Goal: Use online tool/utility: Utilize a website feature to perform a specific function

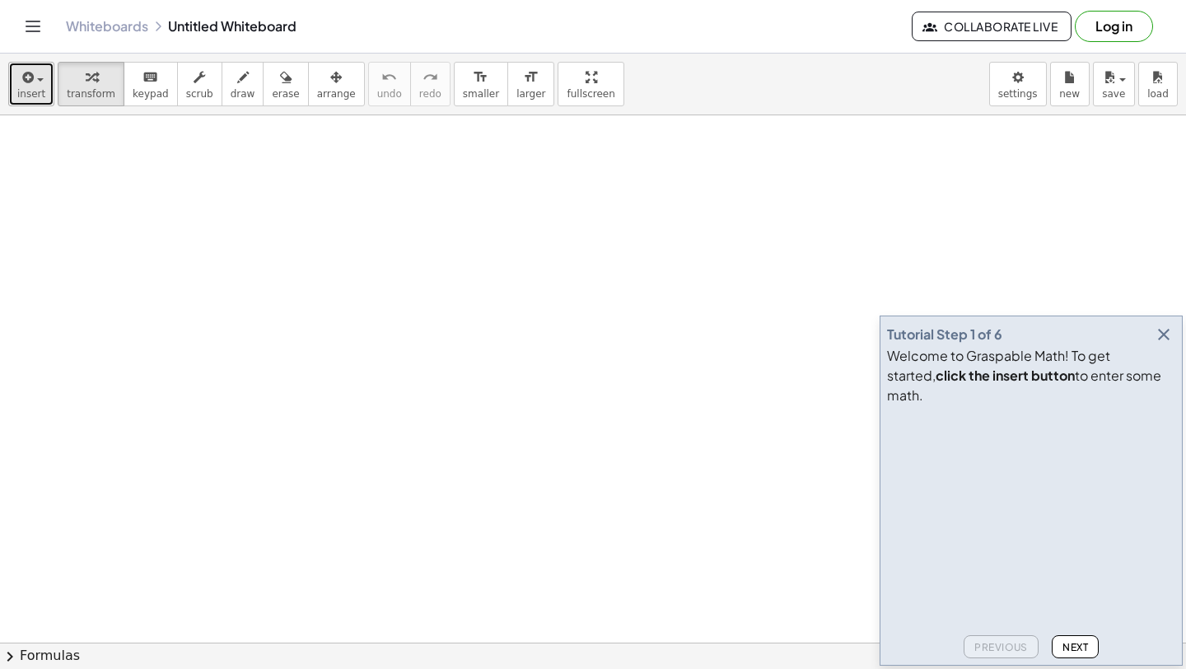
click at [34, 85] on div "button" at bounding box center [31, 77] width 28 height 20
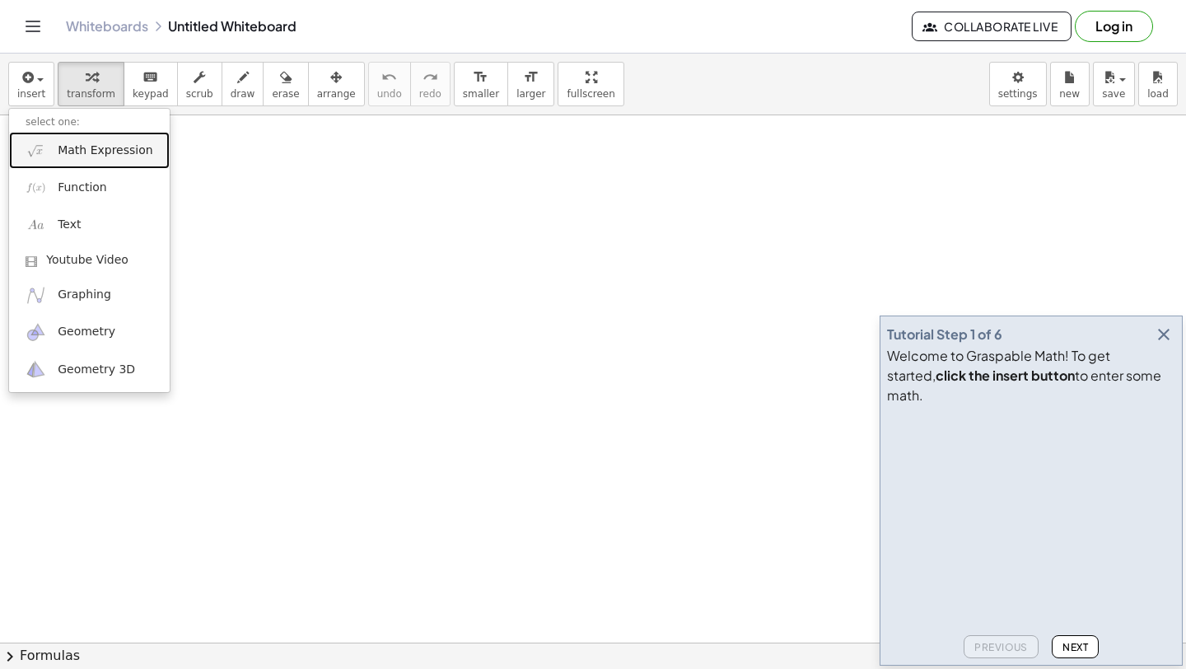
click at [97, 154] on span "Math Expression" at bounding box center [105, 150] width 95 height 16
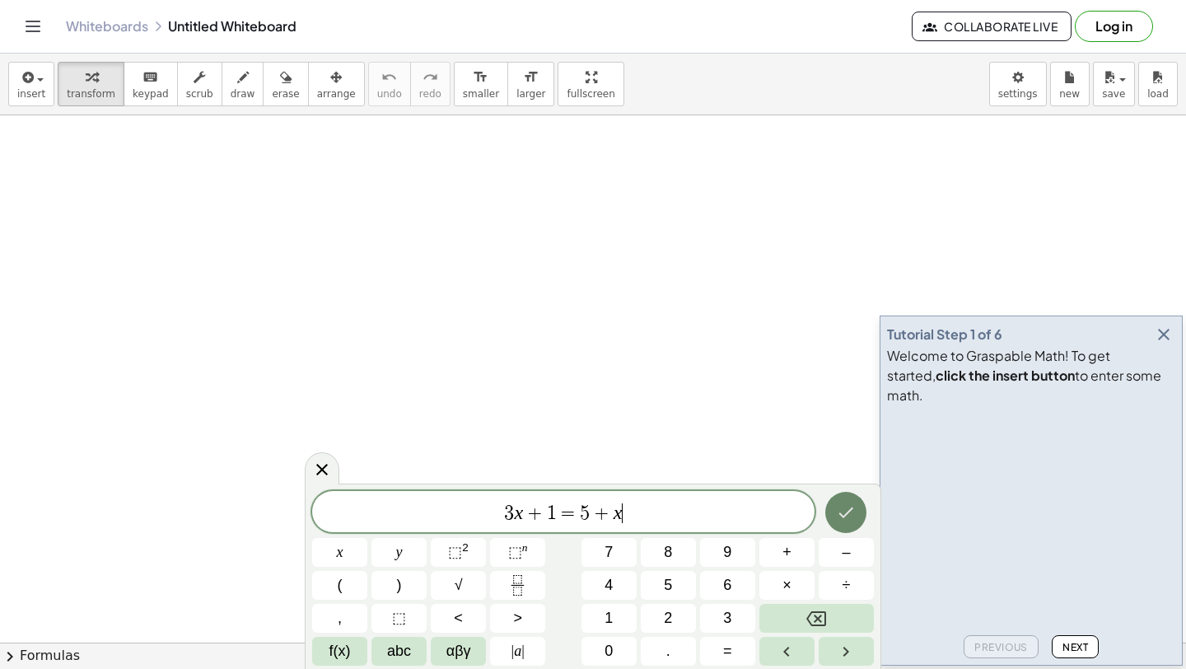
click at [852, 521] on icon "Done" at bounding box center [846, 512] width 20 height 20
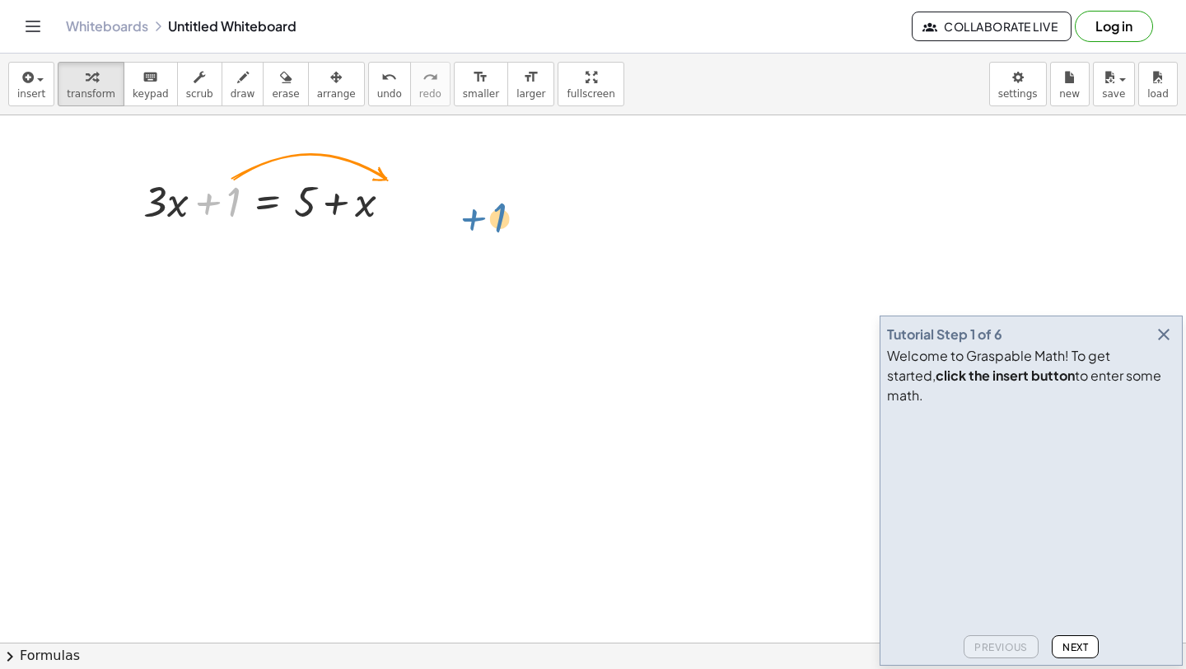
drag, startPoint x: 231, startPoint y: 189, endPoint x: 496, endPoint y: 203, distance: 264.6
drag, startPoint x: 223, startPoint y: 187, endPoint x: 399, endPoint y: 183, distance: 176.2
click at [399, 184] on div at bounding box center [273, 200] width 277 height 56
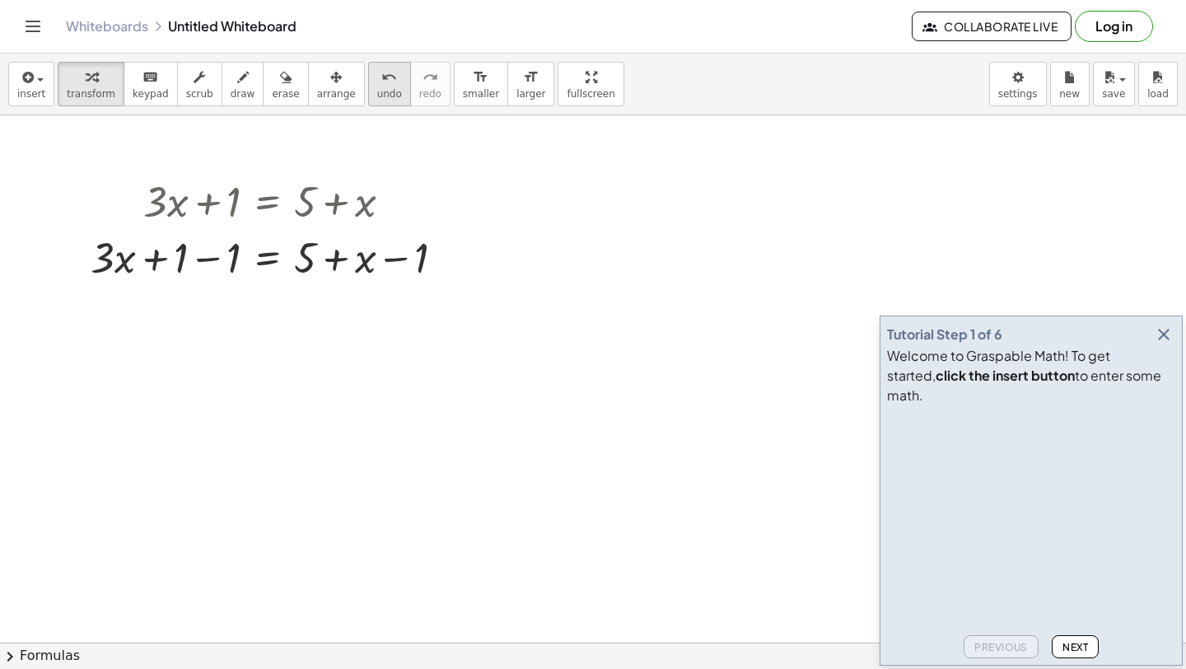
click at [381, 76] on icon "undo" at bounding box center [389, 78] width 16 height 20
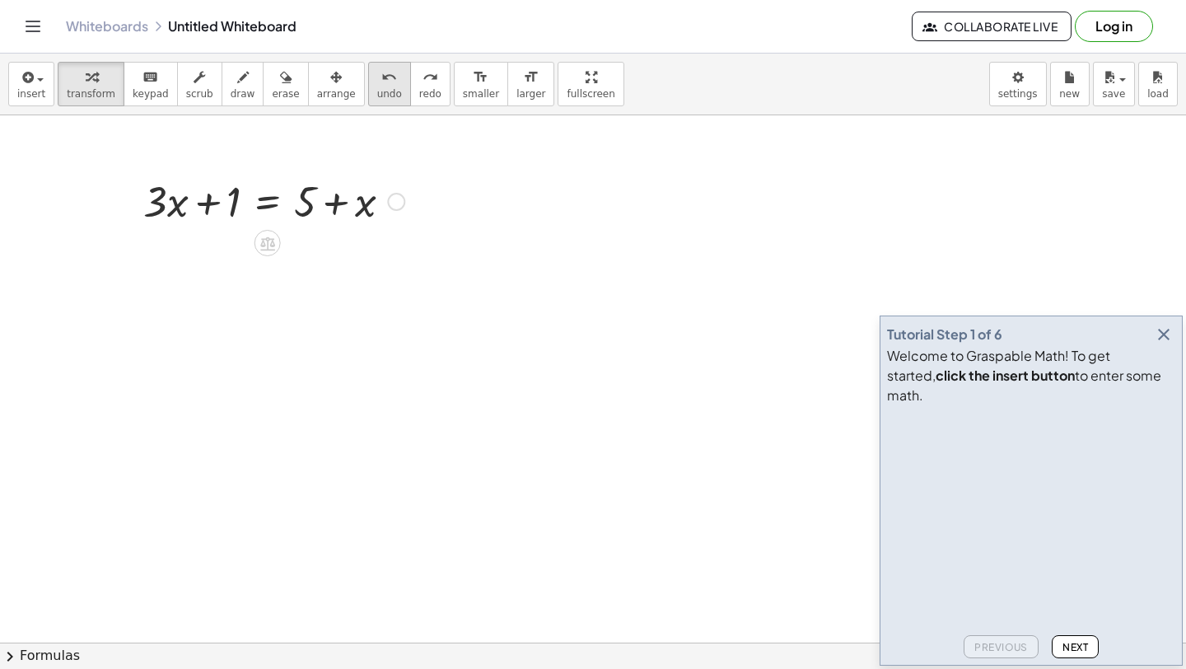
click at [376, 87] on button "undo undo" at bounding box center [389, 84] width 43 height 44
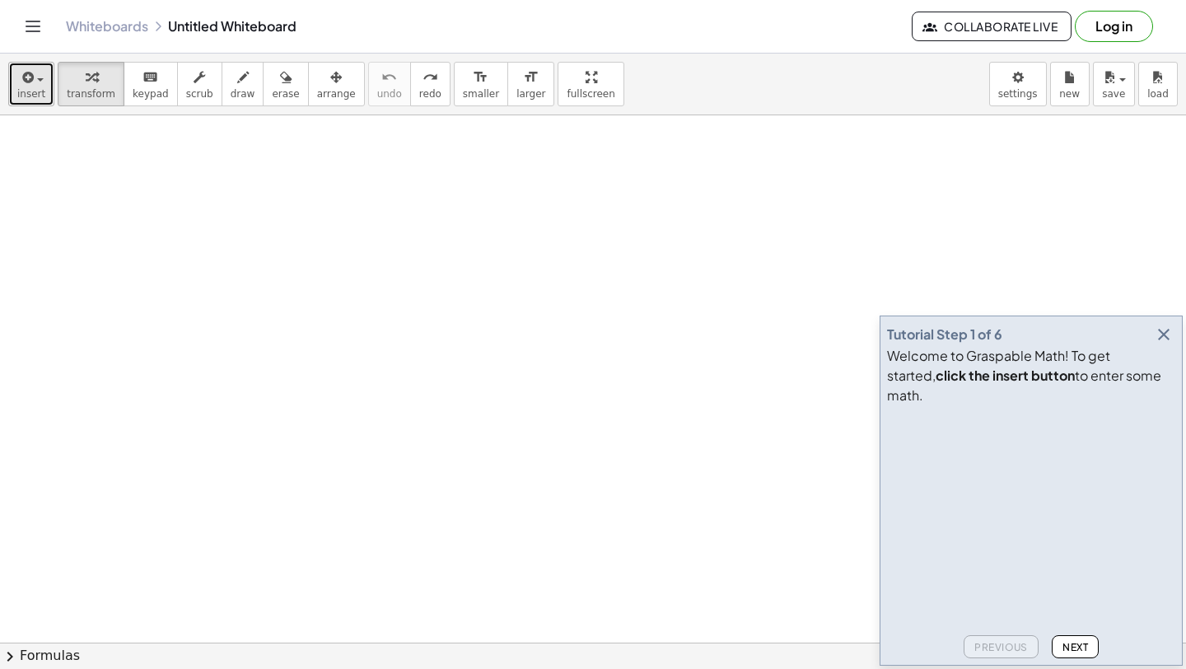
click at [44, 89] on button "insert" at bounding box center [31, 84] width 46 height 44
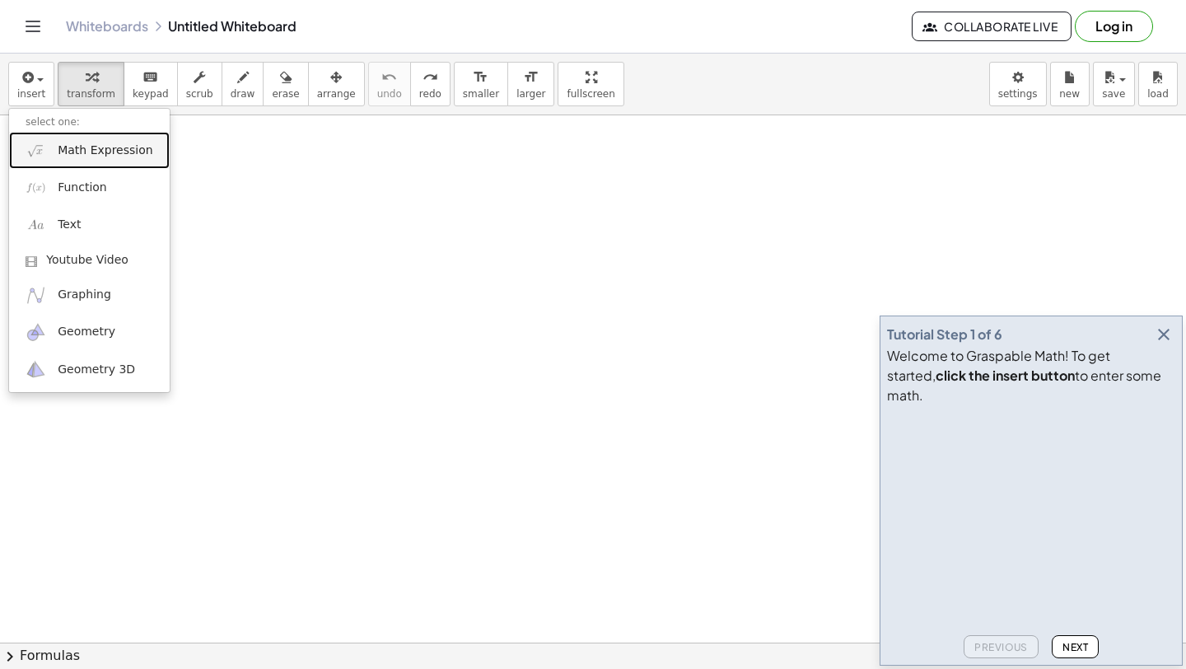
click at [93, 148] on span "Math Expression" at bounding box center [105, 150] width 95 height 16
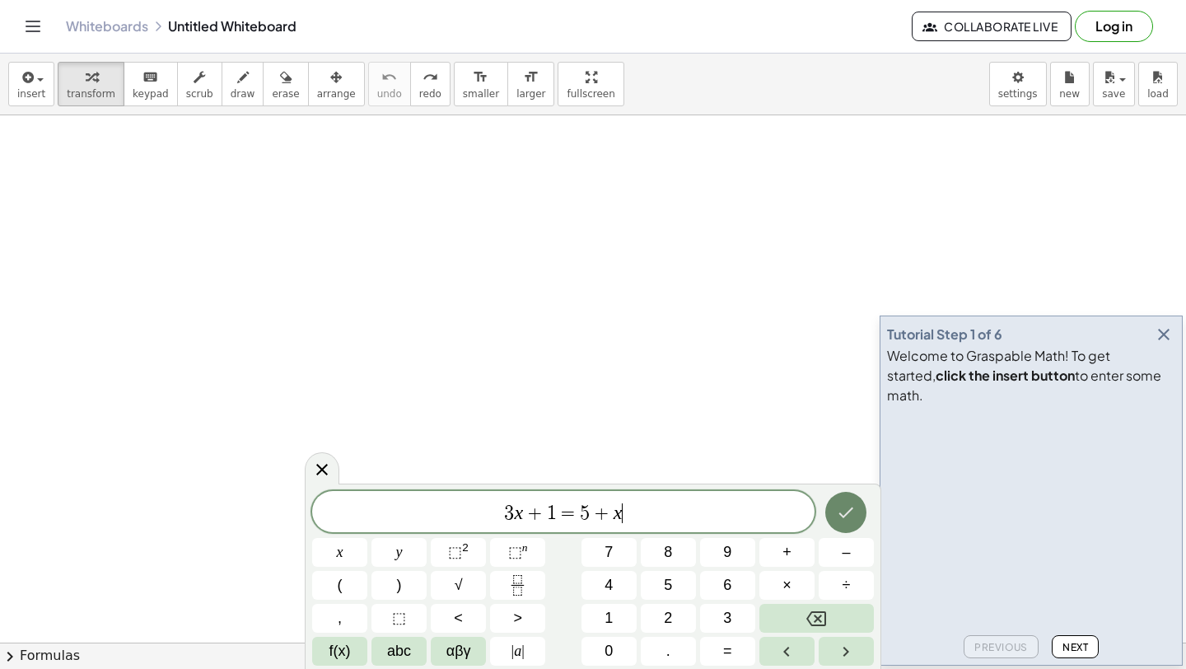
click at [852, 527] on button "Done" at bounding box center [845, 512] width 41 height 41
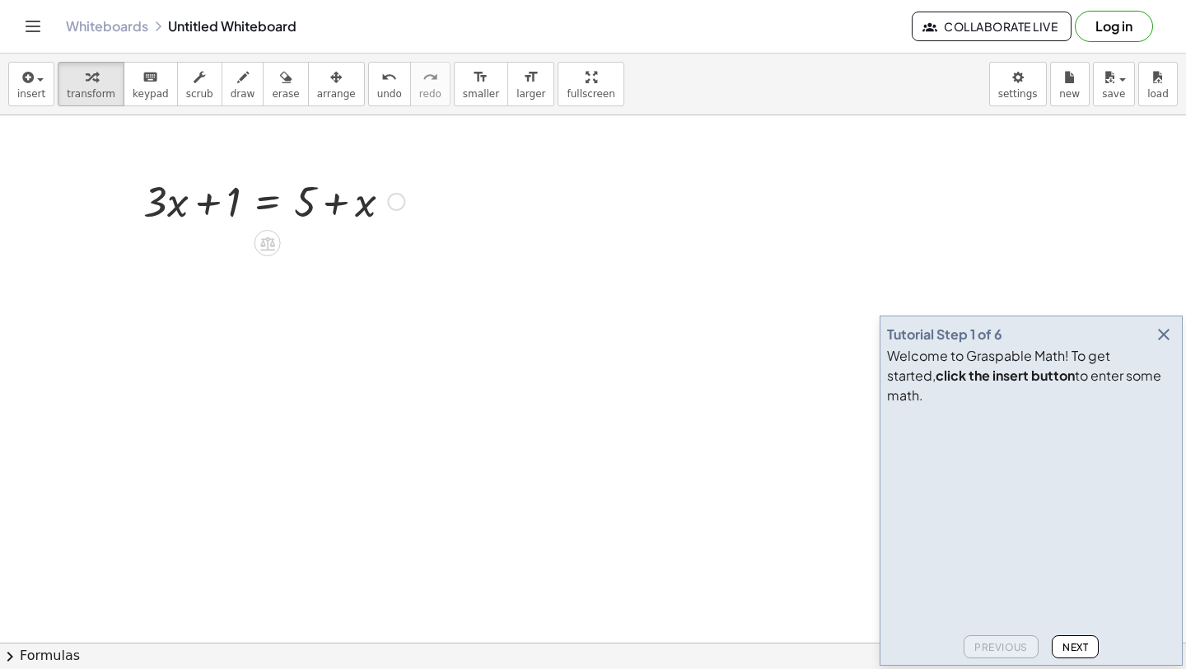
click at [163, 207] on div at bounding box center [273, 200] width 277 height 56
click at [231, 207] on div at bounding box center [273, 200] width 277 height 56
drag, startPoint x: 234, startPoint y: 206, endPoint x: 402, endPoint y: 226, distance: 169.1
click at [402, 226] on div at bounding box center [273, 200] width 277 height 56
click at [371, 86] on button "undo undo" at bounding box center [389, 84] width 43 height 44
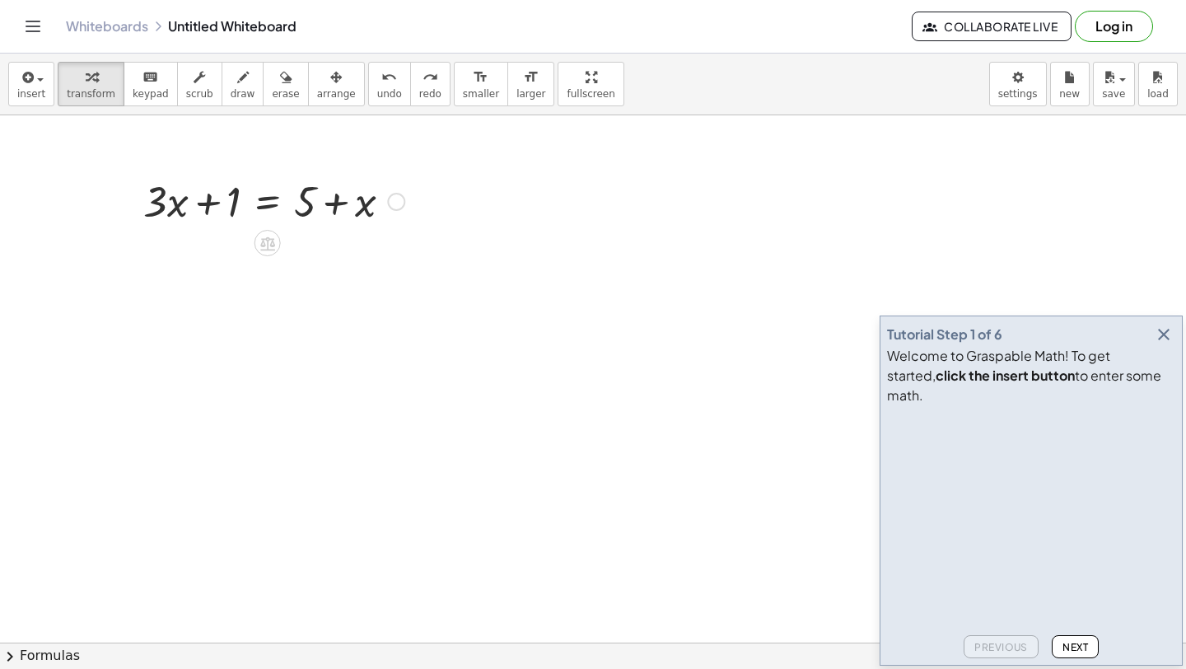
click at [157, 211] on div at bounding box center [273, 200] width 277 height 56
drag, startPoint x: 156, startPoint y: 206, endPoint x: 217, endPoint y: 249, distance: 75.6
click at [268, 202] on div "+ · 3 · x + 1 = + 5 + x + · 3 · x + 1 = + 5 + x" at bounding box center [268, 202] width 0 height 0
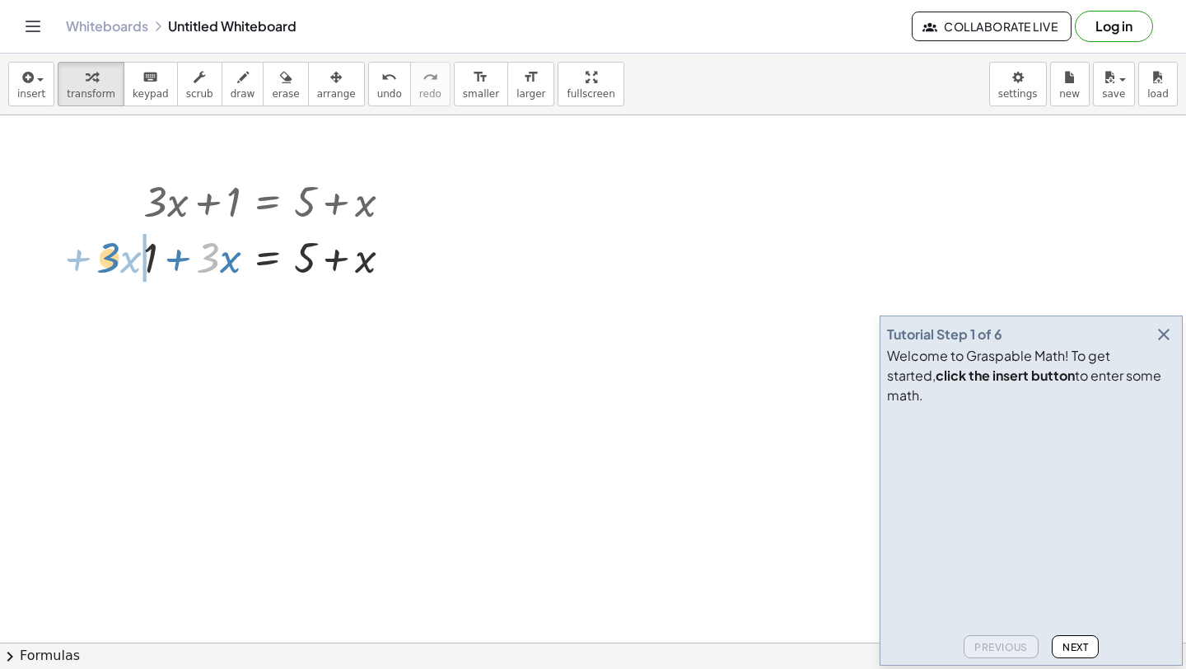
drag, startPoint x: 217, startPoint y: 249, endPoint x: 122, endPoint y: 245, distance: 95.6
click at [119, 248] on div "+ · 3 · x + 1 = + 5 + x · 3 + · x + · 3 · x + 1 = + 5 + x" at bounding box center [268, 228] width 298 height 120
